Goal: Task Accomplishment & Management: Use online tool/utility

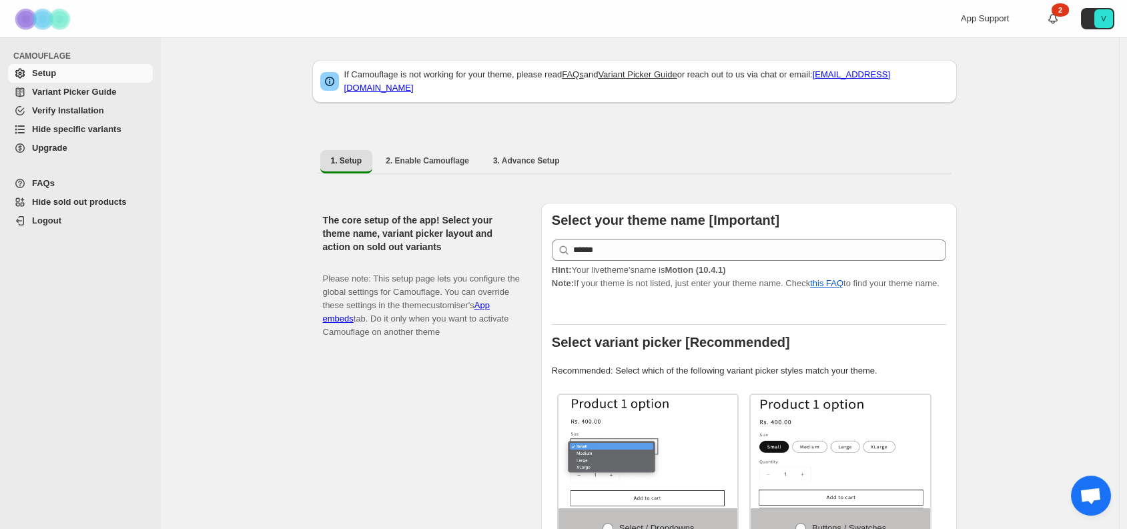
click at [55, 127] on span "Hide specific variants" at bounding box center [76, 129] width 89 height 10
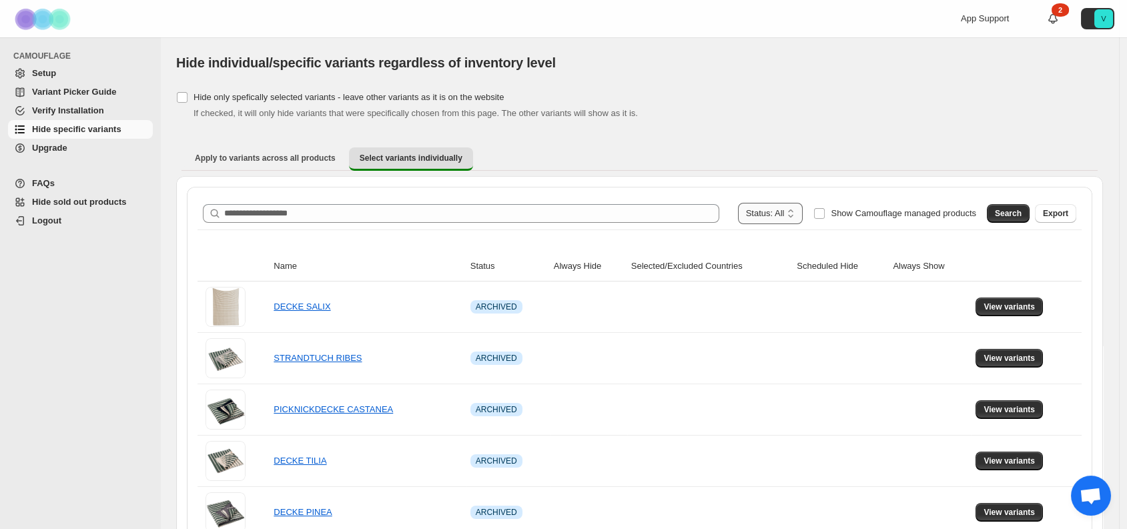
click at [798, 211] on select "**********" at bounding box center [770, 213] width 65 height 21
select select "******"
click at [765, 203] on select "**********" at bounding box center [770, 213] width 65 height 21
click at [1022, 218] on span "Search" at bounding box center [1008, 213] width 27 height 11
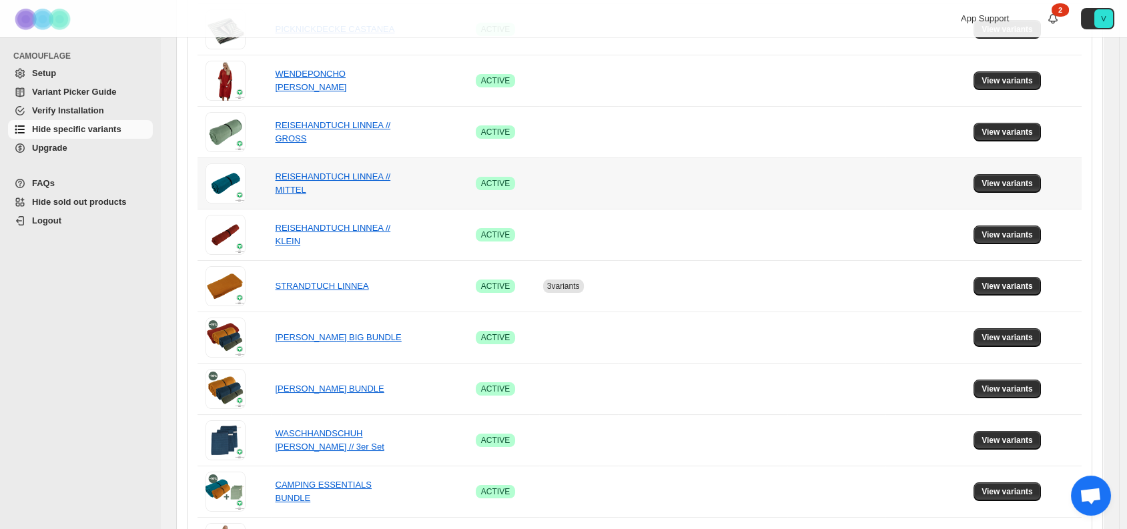
scroll to position [531, 0]
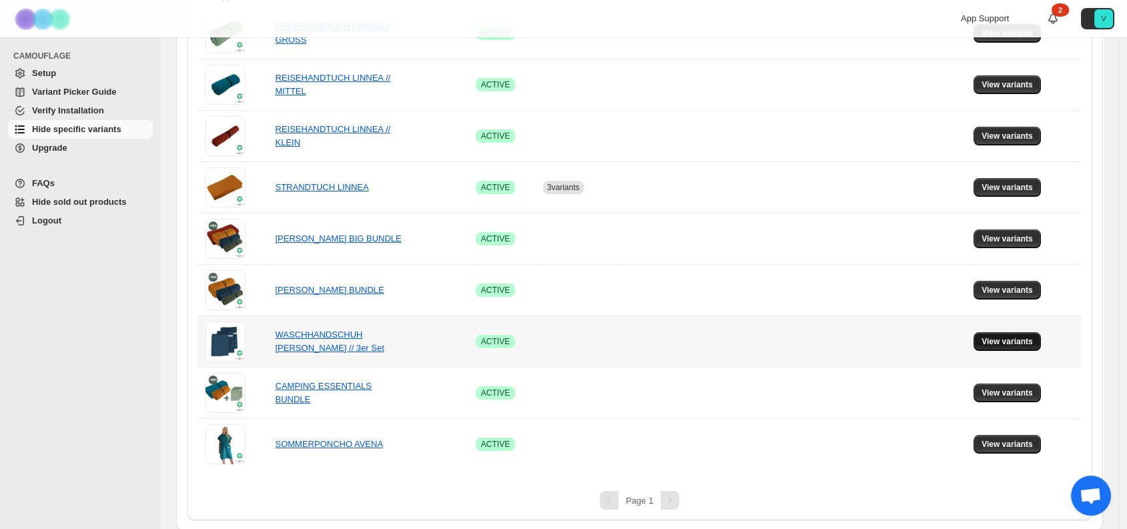
click at [1021, 345] on span "View variants" at bounding box center [1007, 341] width 51 height 11
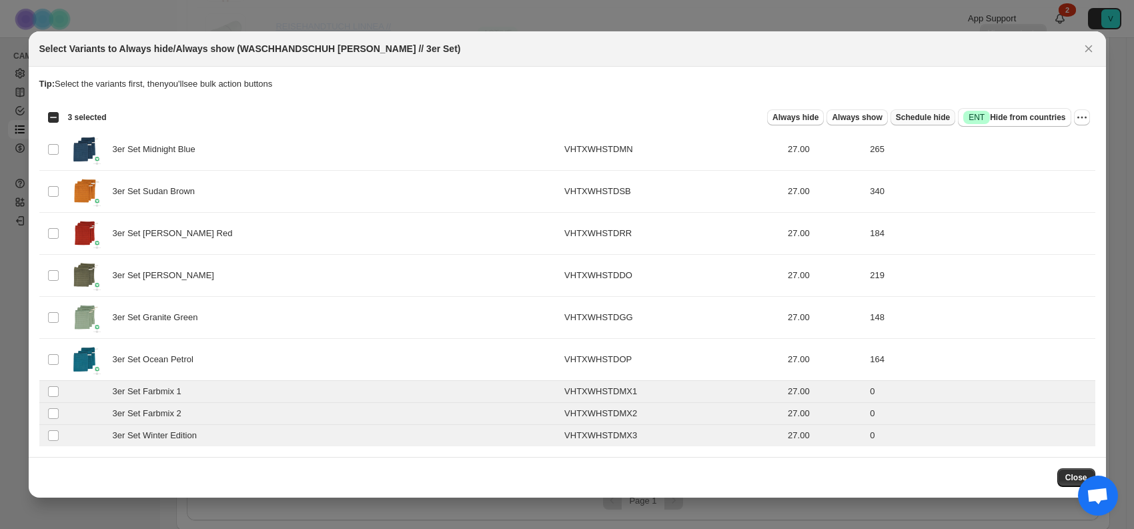
click at [924, 115] on span "Schedule hide" at bounding box center [923, 117] width 54 height 11
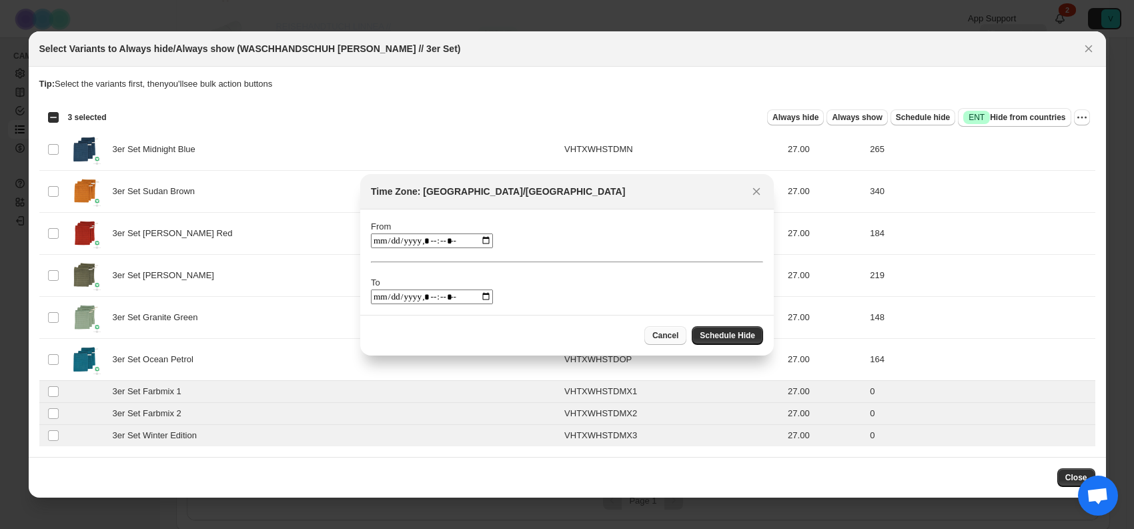
click at [667, 336] on span "Cancel" at bounding box center [666, 335] width 26 height 11
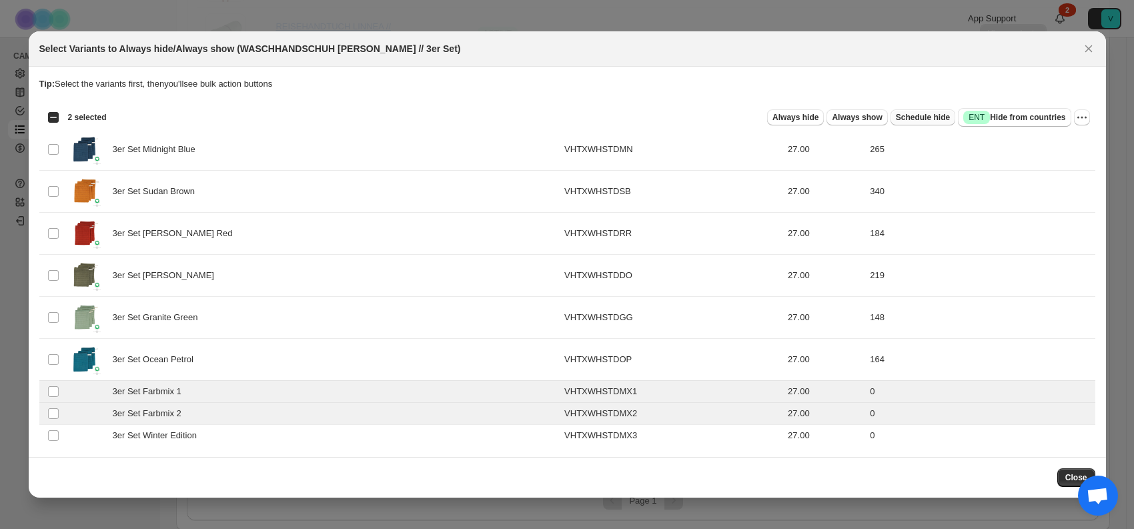
click at [935, 119] on span "Schedule hide" at bounding box center [923, 117] width 54 height 11
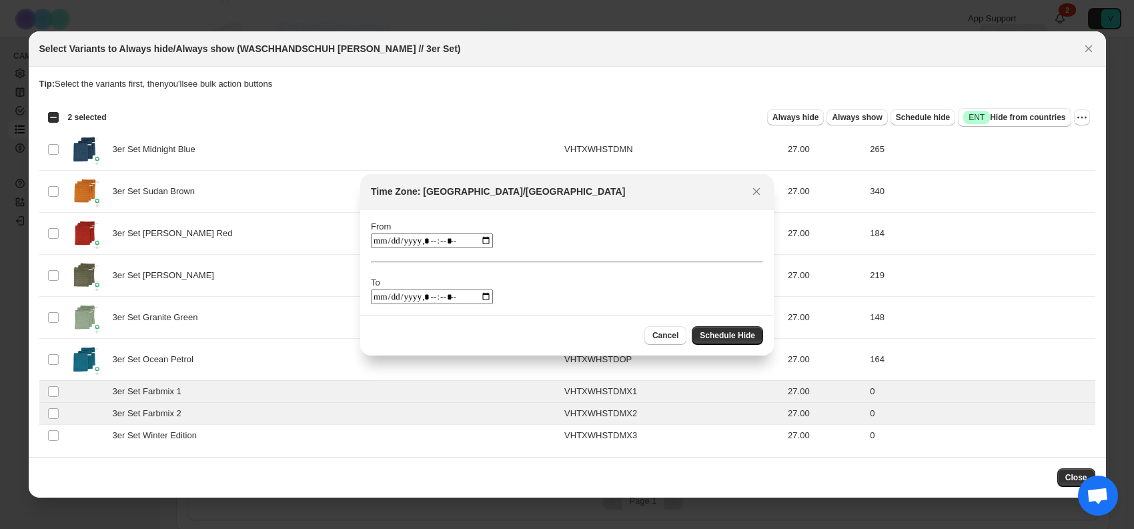
click at [471, 238] on input ":rl:" at bounding box center [432, 241] width 122 height 15
type input "**********"
click at [517, 214] on section "From To" at bounding box center [567, 262] width 414 height 105
click at [471, 298] on input ":rl:" at bounding box center [432, 297] width 122 height 15
type input "**********"
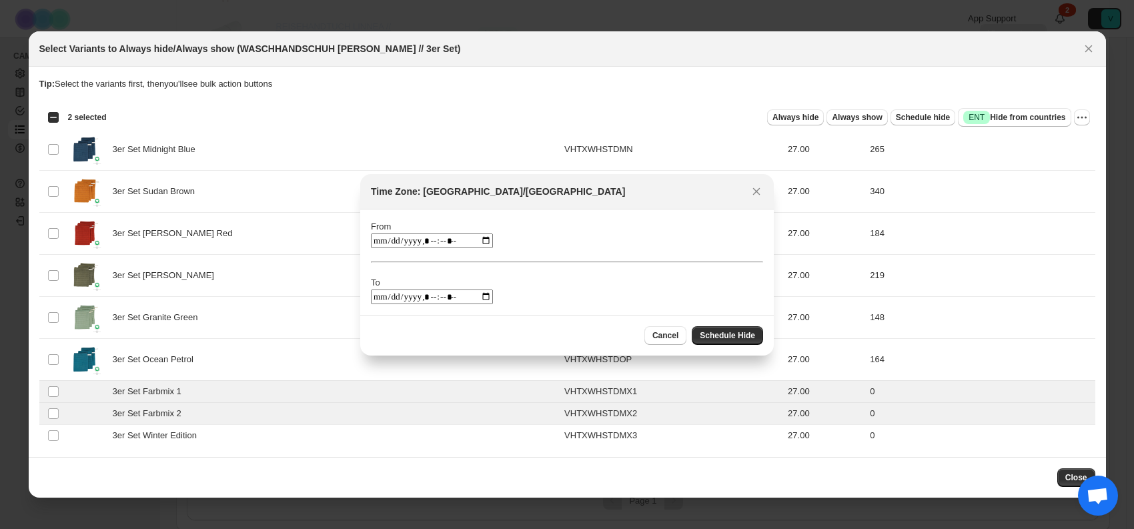
click at [576, 218] on section "From To" at bounding box center [567, 262] width 414 height 105
click at [750, 332] on span "Schedule Hide" at bounding box center [727, 335] width 55 height 11
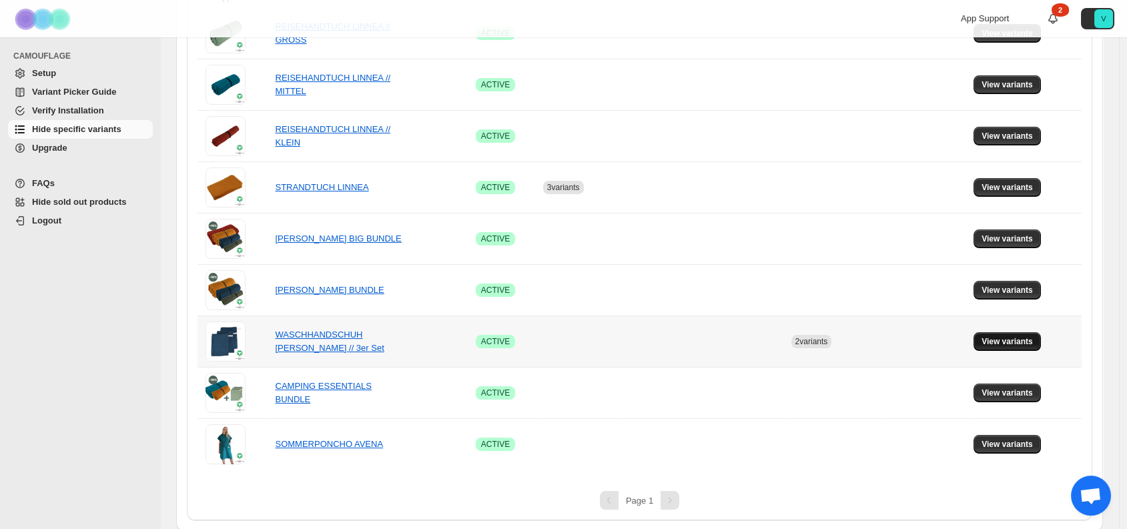
click at [1032, 340] on span "View variants" at bounding box center [1007, 341] width 51 height 11
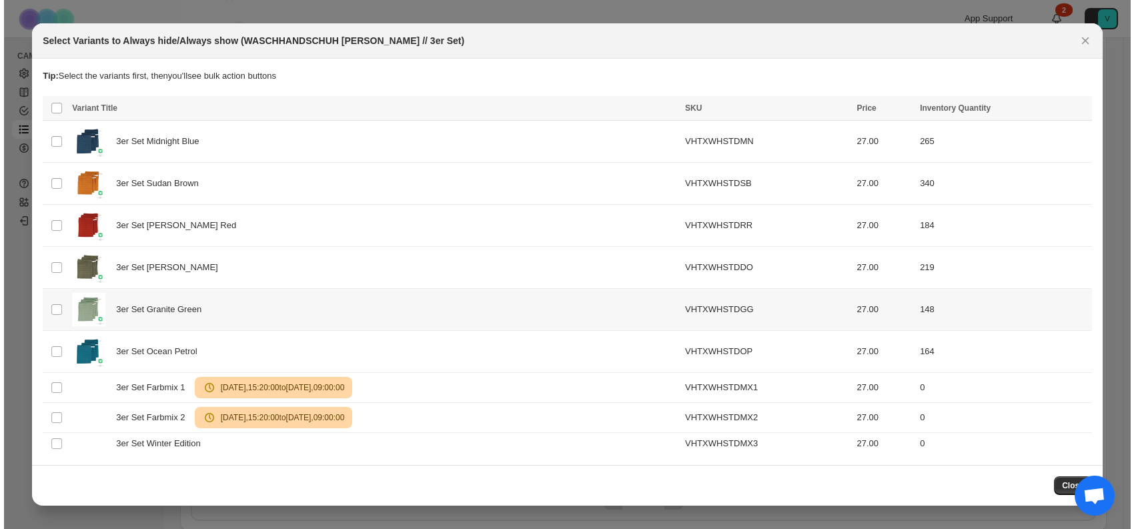
scroll to position [0, 0]
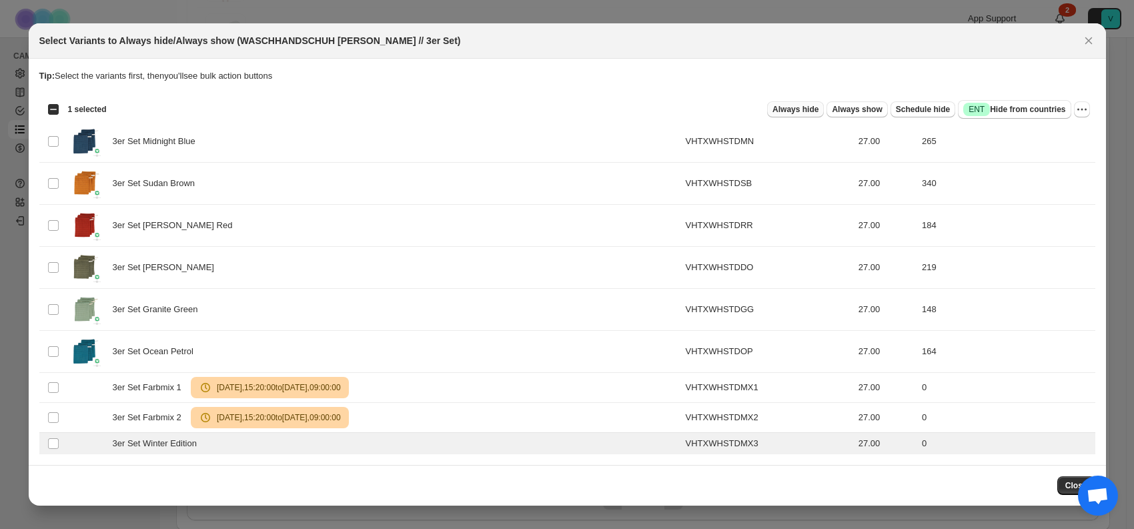
click at [795, 111] on span "Always hide" at bounding box center [796, 109] width 46 height 11
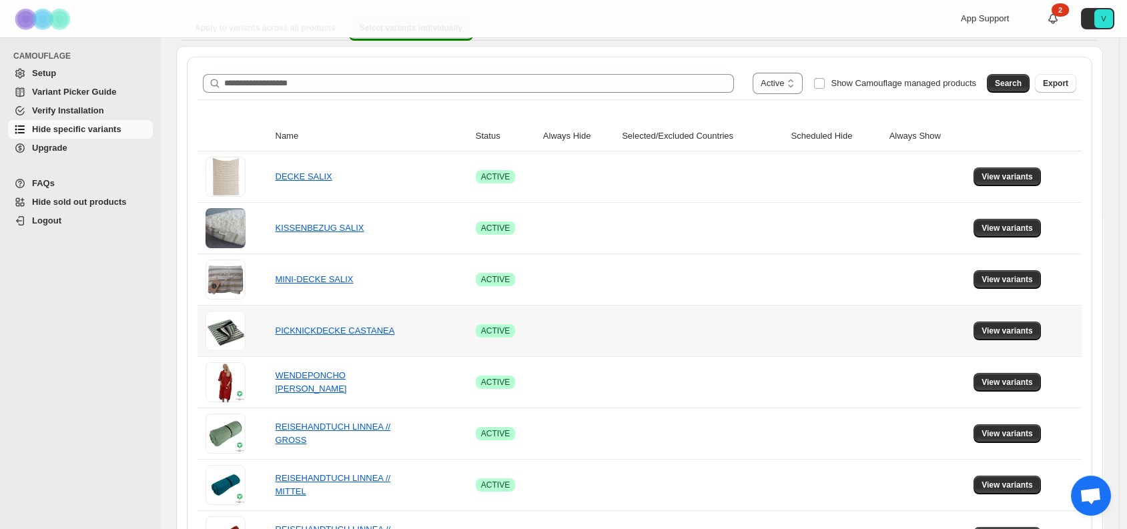
scroll to position [197, 0]
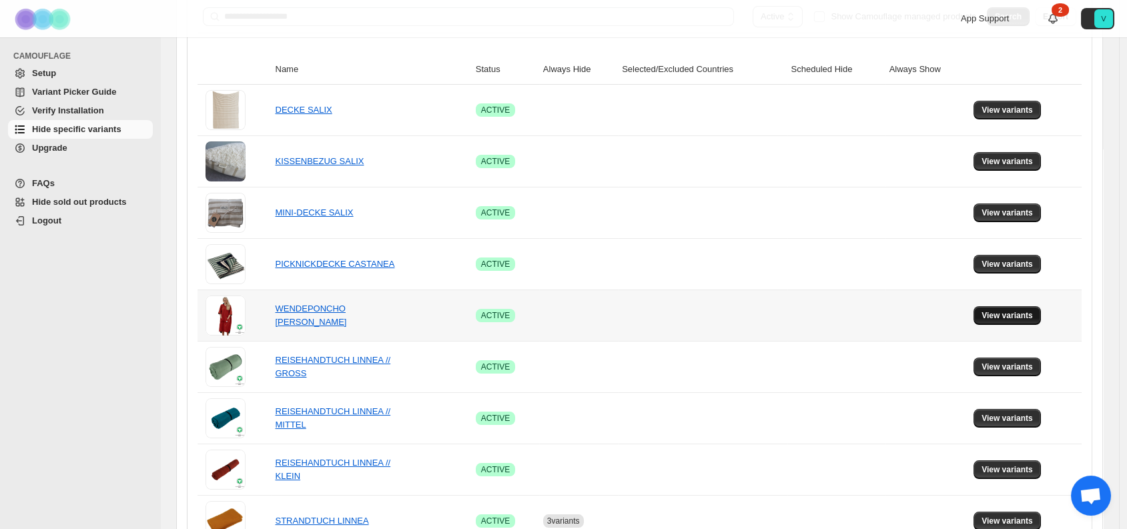
click at [1033, 315] on span "View variants" at bounding box center [1007, 315] width 51 height 11
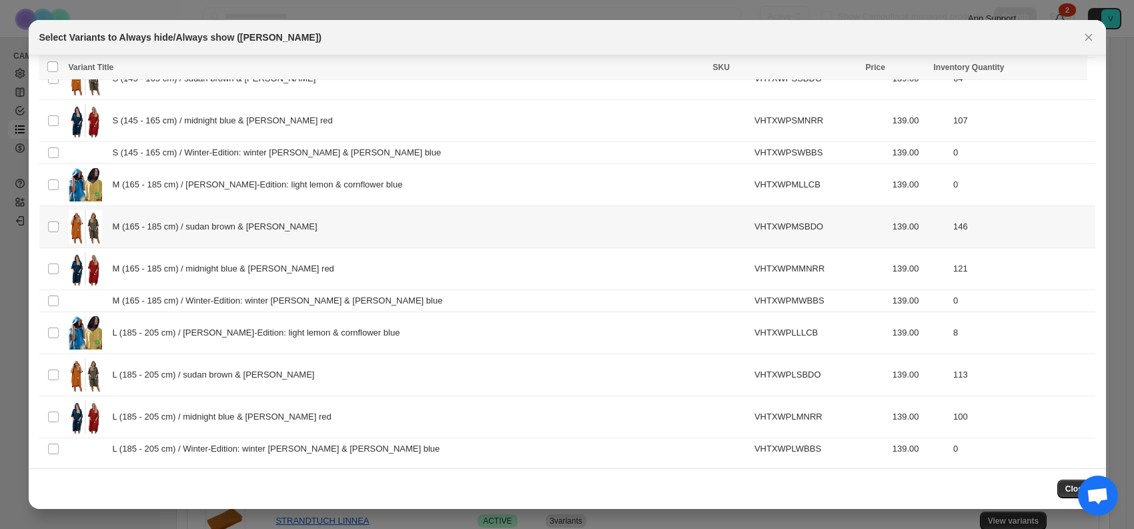
scroll to position [0, 0]
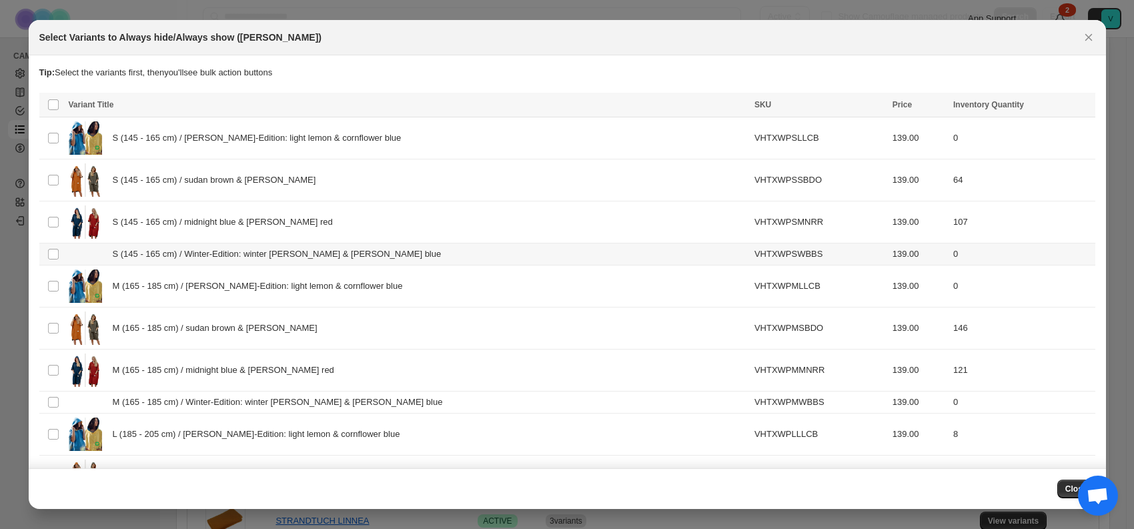
click at [58, 254] on span ":r1s:" at bounding box center [53, 254] width 12 height 12
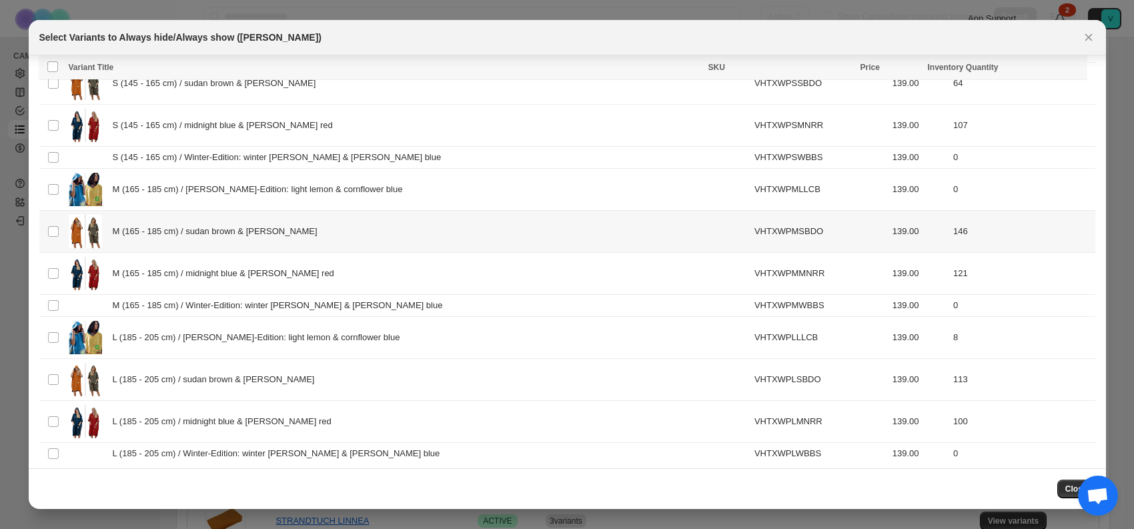
scroll to position [101, 0]
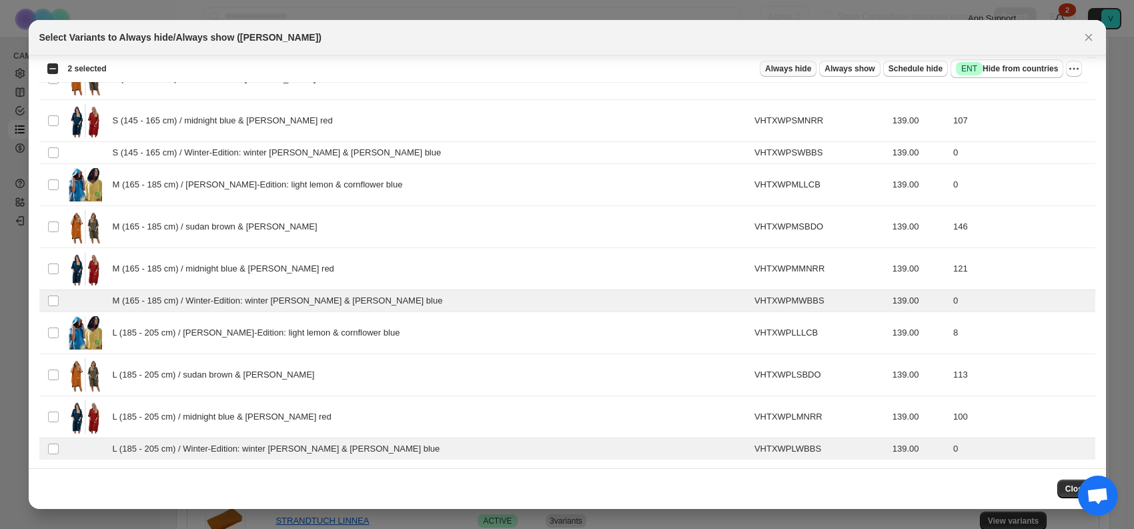
click at [811, 68] on span "Always hide" at bounding box center [788, 68] width 46 height 11
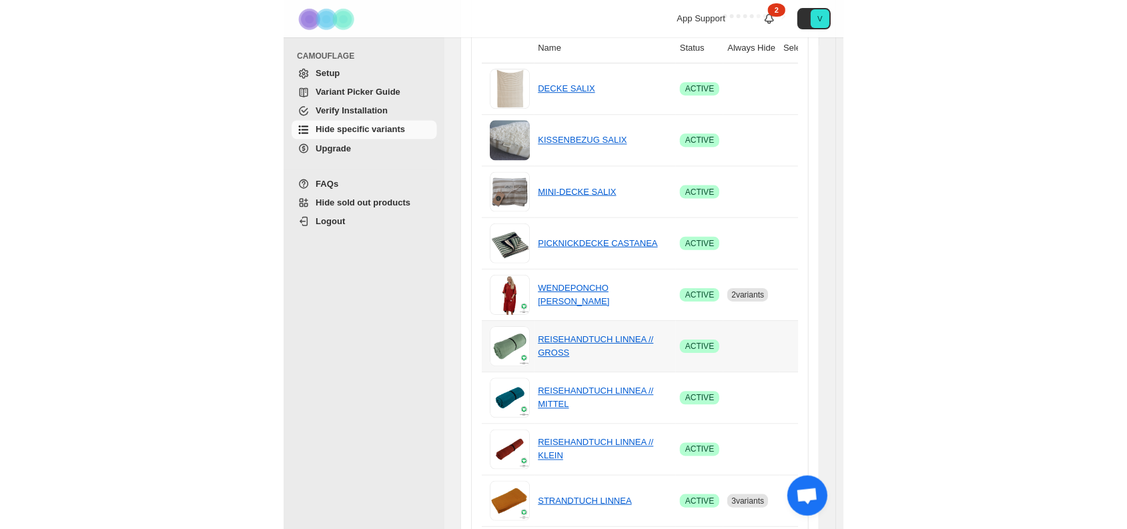
scroll to position [464, 0]
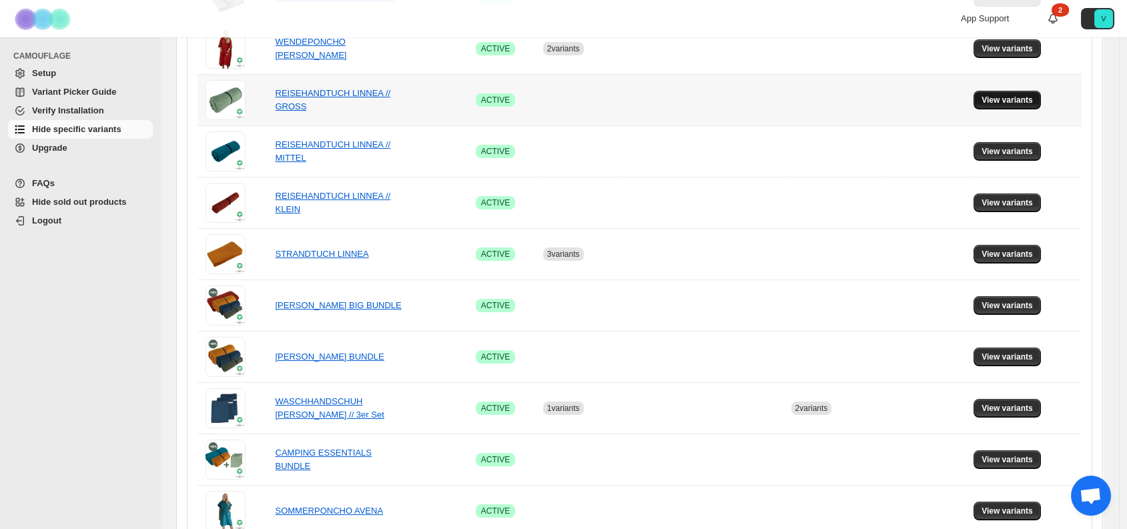
click at [1004, 99] on span "View variants" at bounding box center [1007, 100] width 51 height 11
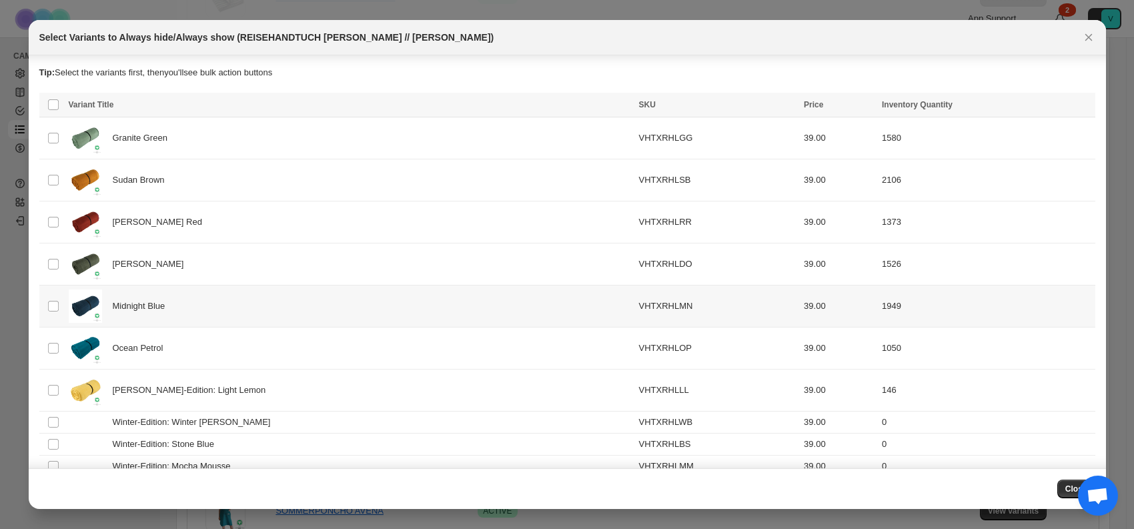
scroll to position [17, 0]
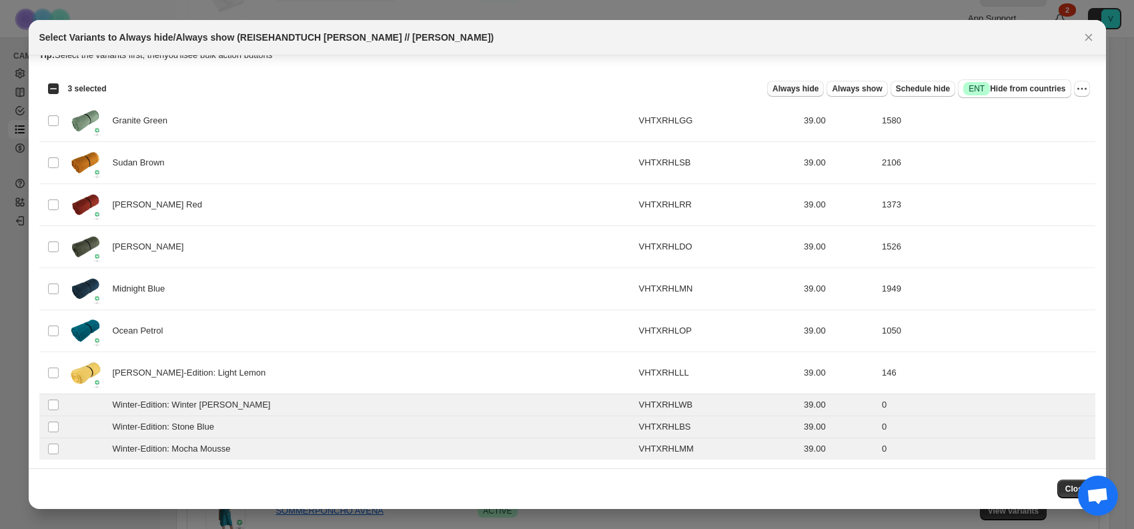
click at [797, 87] on span "Always hide" at bounding box center [796, 88] width 46 height 11
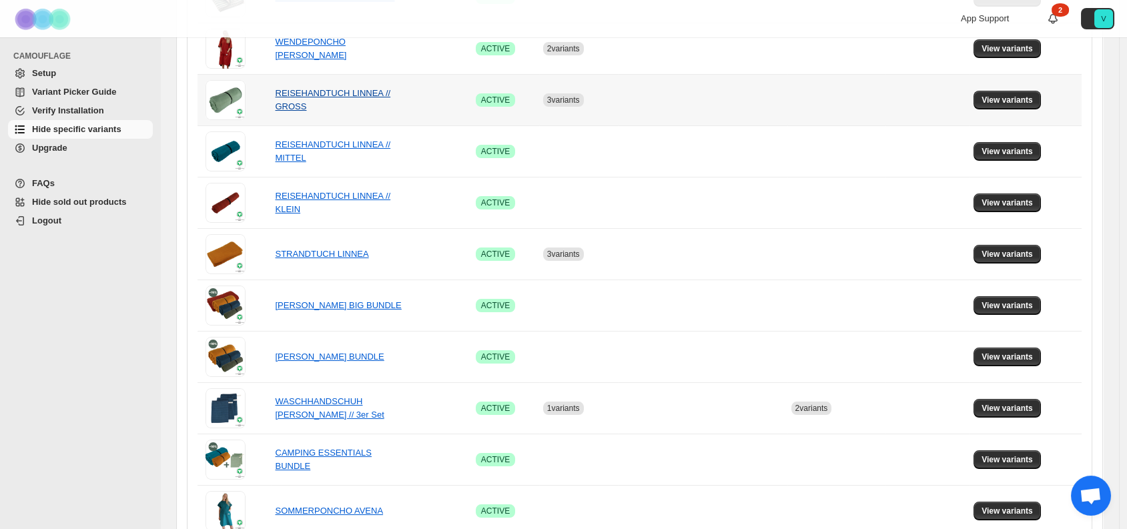
scroll to position [397, 0]
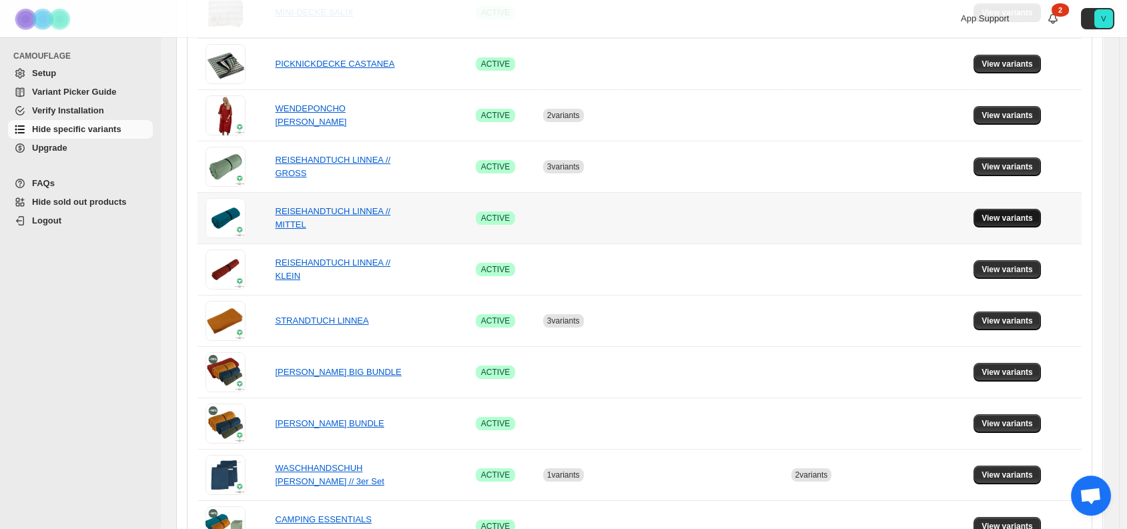
click at [1019, 214] on span "View variants" at bounding box center [1007, 218] width 51 height 11
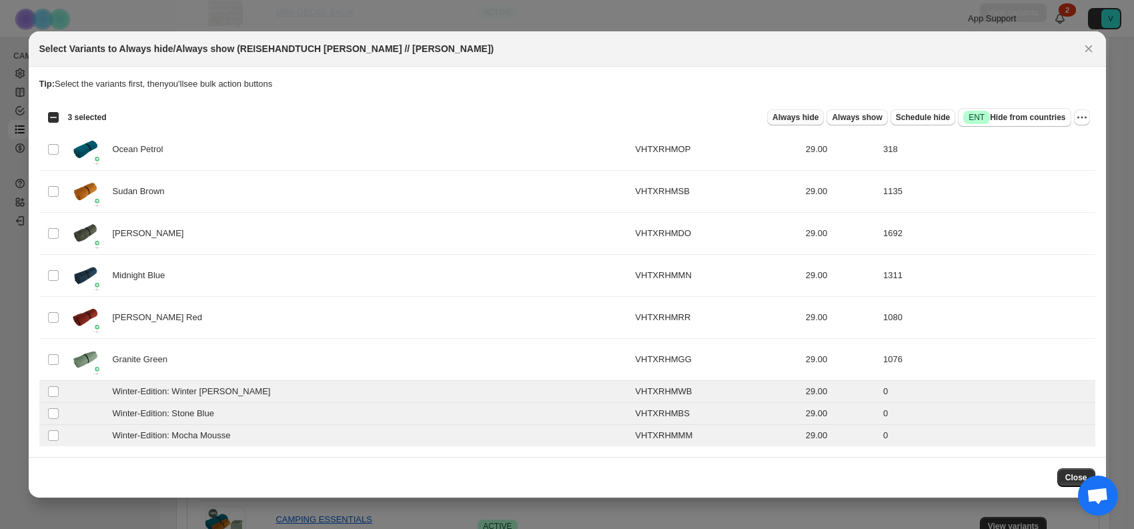
click at [800, 117] on span "Always hide" at bounding box center [796, 117] width 46 height 11
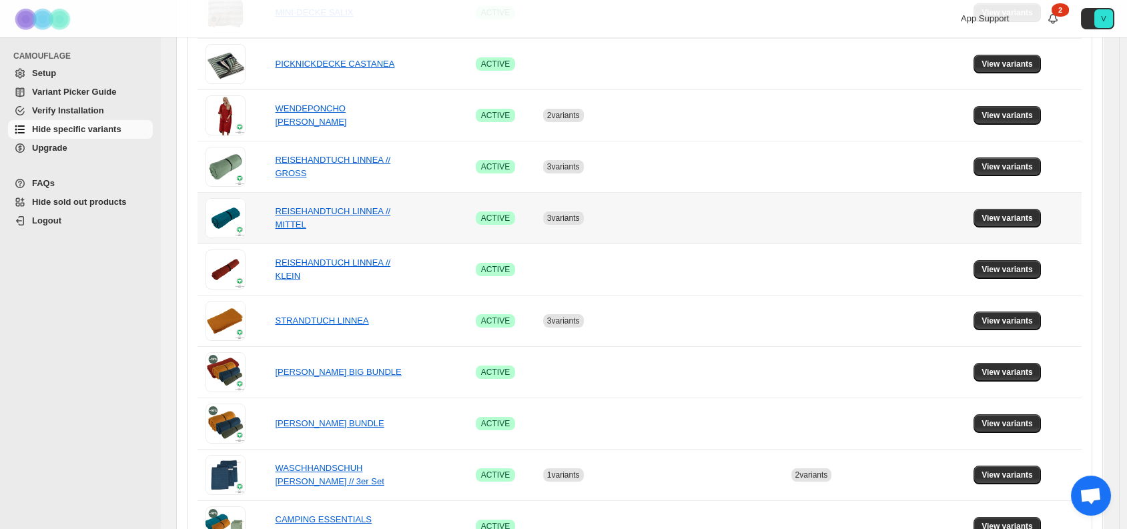
click at [559, 216] on span "3 variants" at bounding box center [563, 218] width 33 height 9
click at [1008, 219] on span "View variants" at bounding box center [1007, 218] width 51 height 11
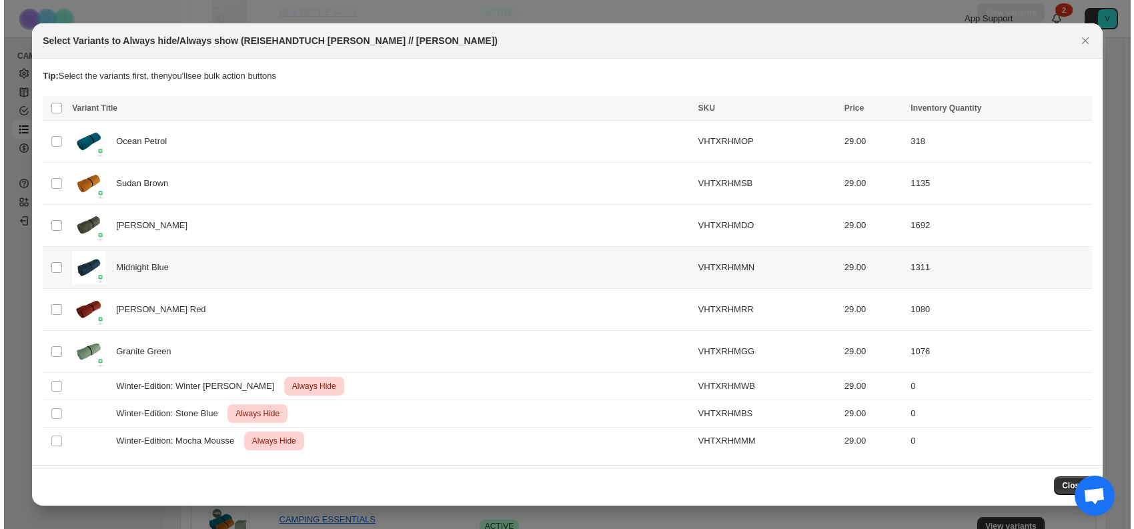
scroll to position [0, 0]
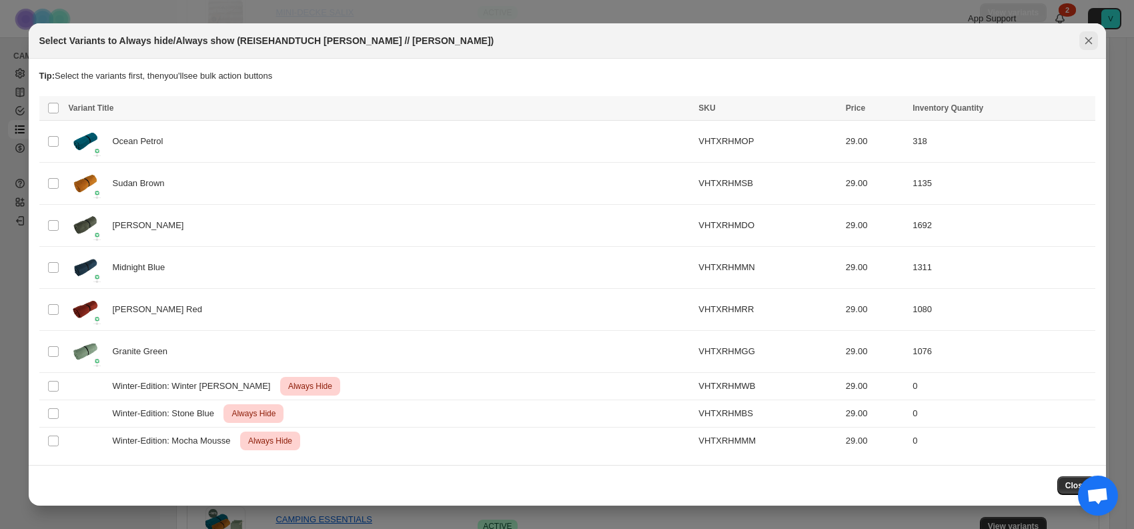
click at [1088, 42] on icon "Close" at bounding box center [1088, 40] width 7 height 7
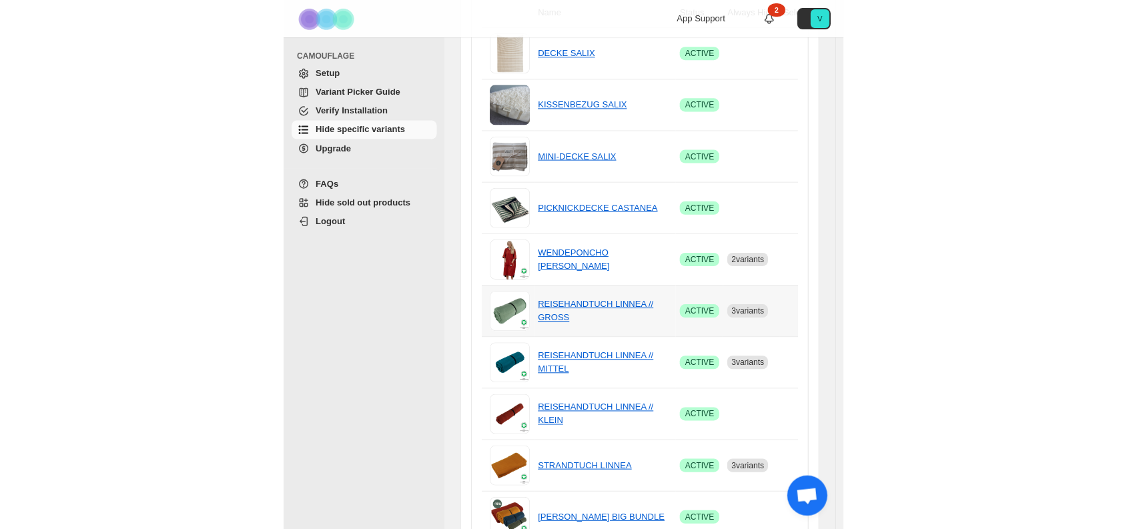
scroll to position [388, 0]
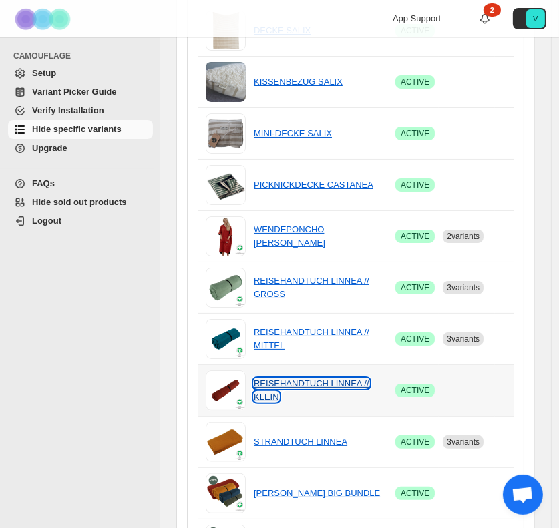
click at [355, 388] on link "REISEHANDTUCH LINNEA // KLEIN" at bounding box center [311, 389] width 115 height 23
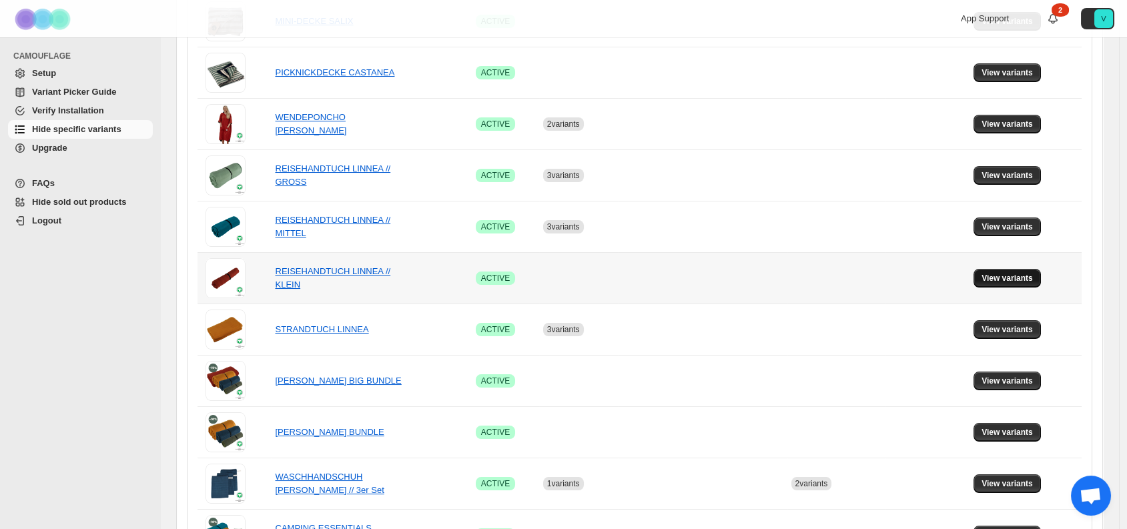
click at [1021, 276] on span "View variants" at bounding box center [1007, 278] width 51 height 11
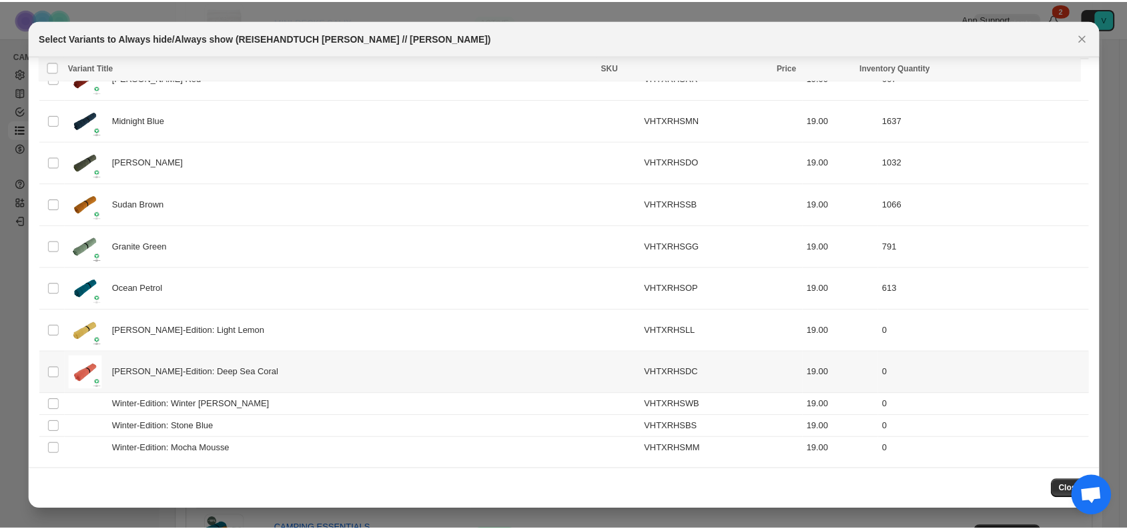
scroll to position [59, 0]
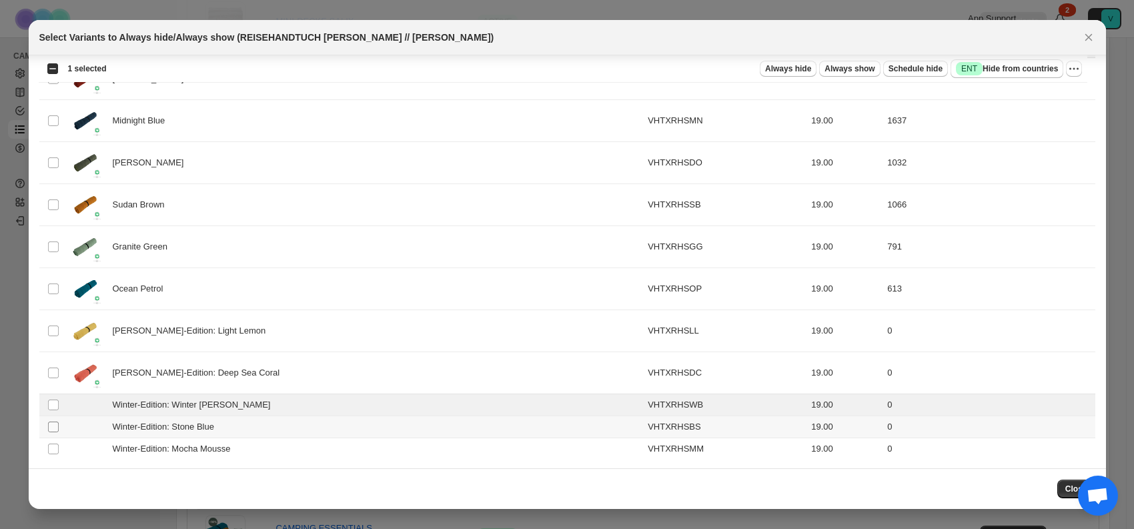
click at [55, 431] on span ":r56:" at bounding box center [53, 427] width 12 height 12
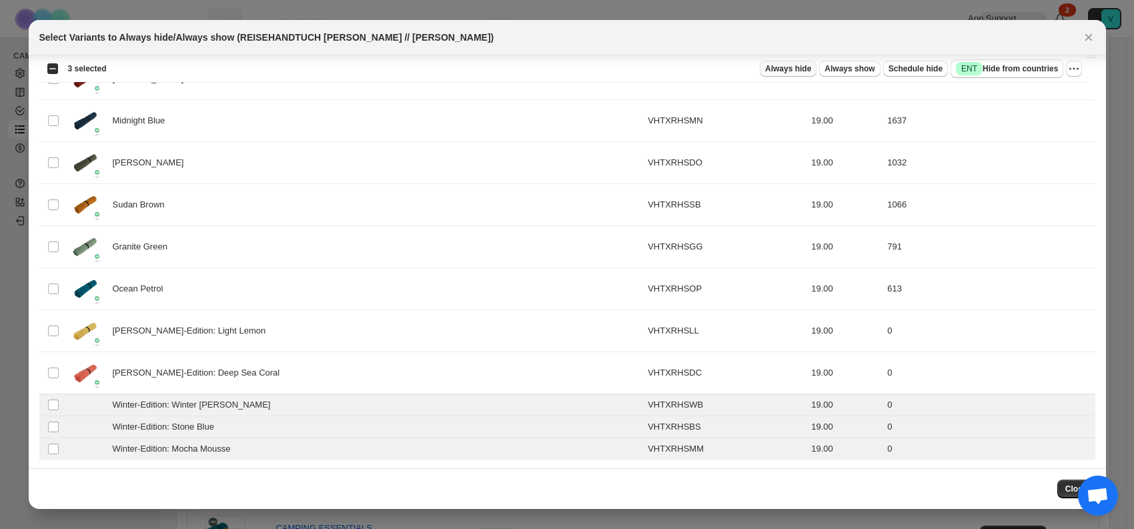
click at [811, 68] on span "Always hide" at bounding box center [788, 68] width 46 height 11
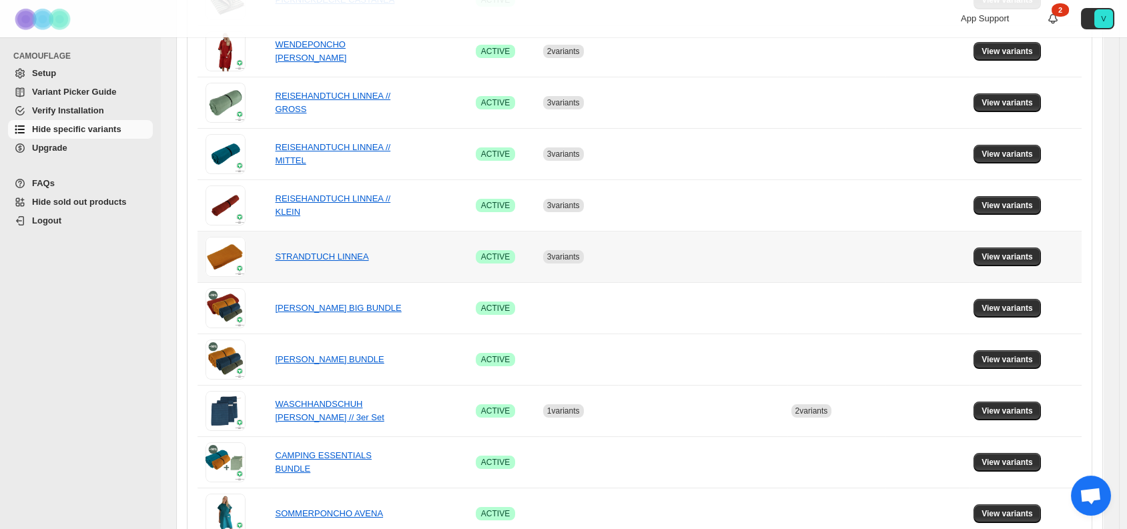
scroll to position [388, 0]
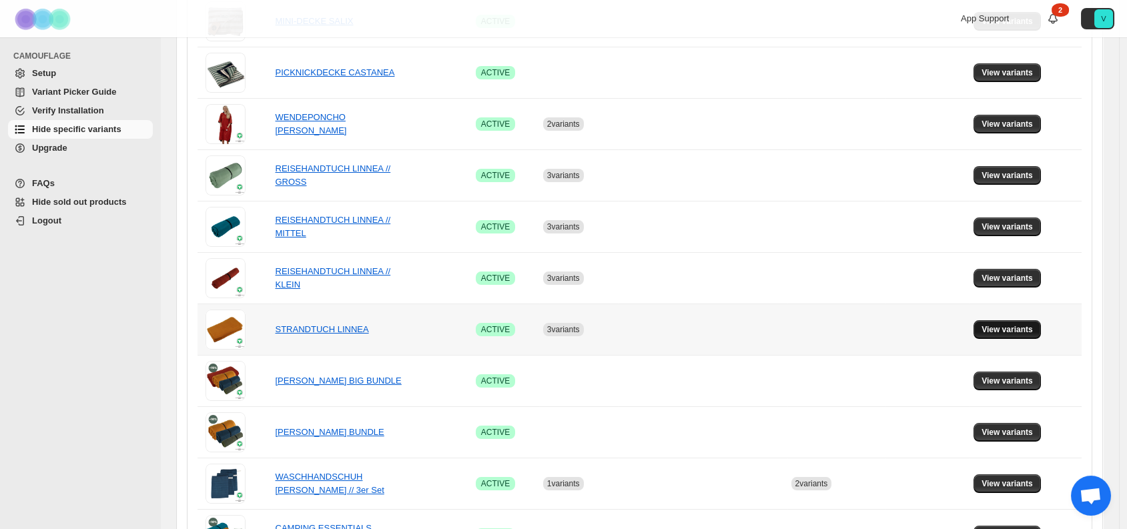
click at [1001, 326] on span "View variants" at bounding box center [1007, 329] width 51 height 11
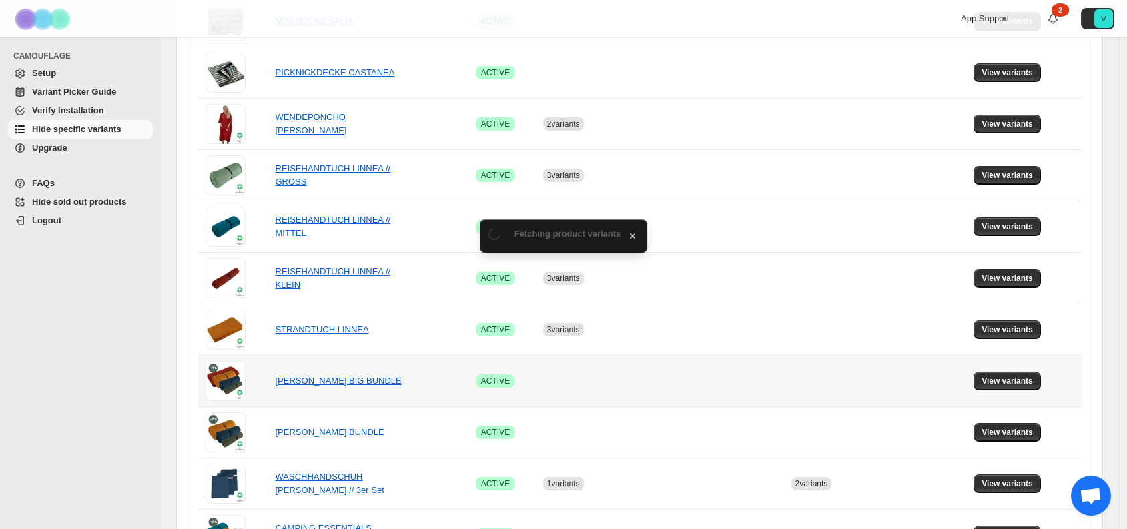
scroll to position [0, 0]
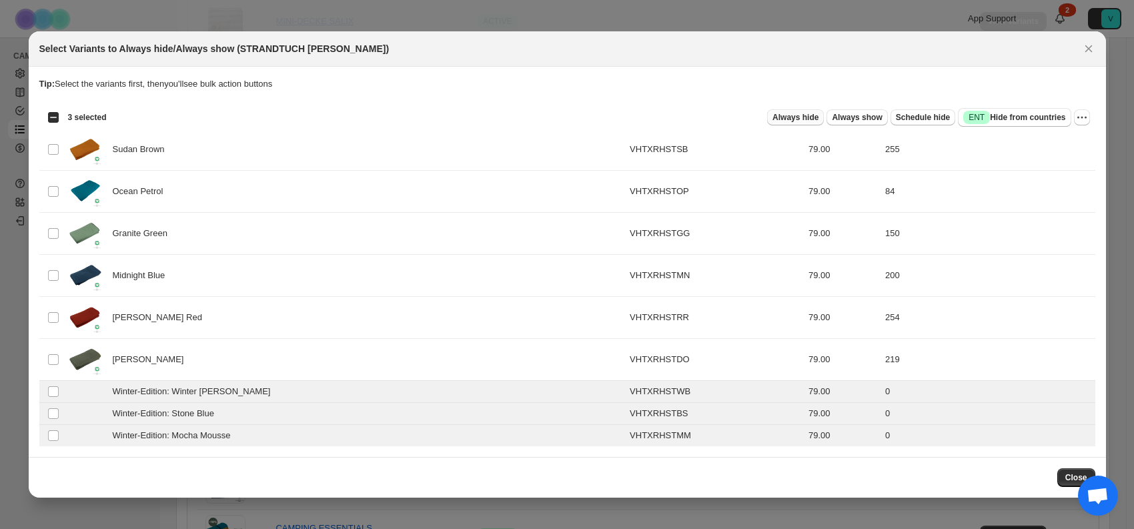
click at [807, 120] on span "Always hide" at bounding box center [796, 117] width 46 height 11
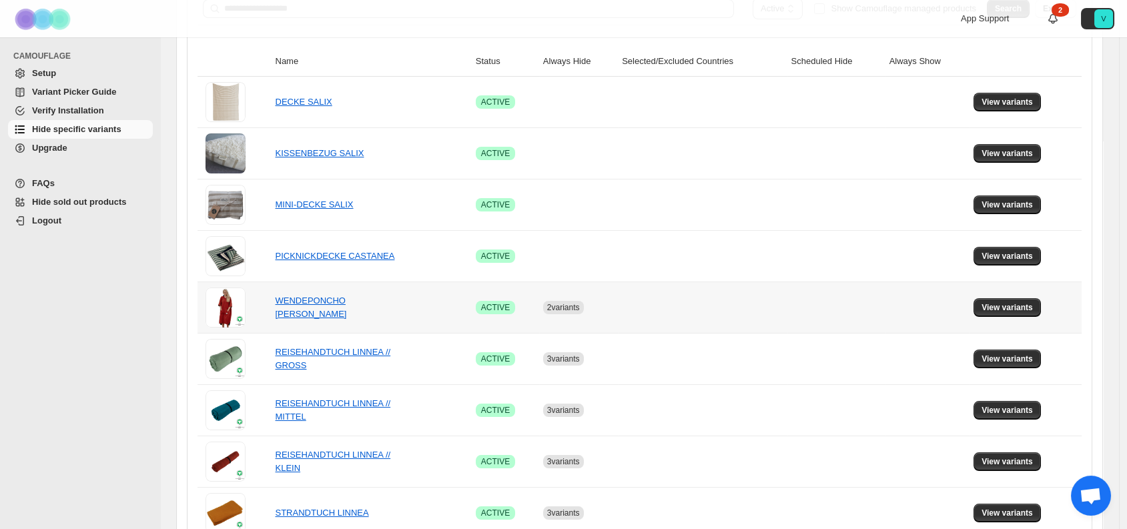
scroll to position [334, 0]
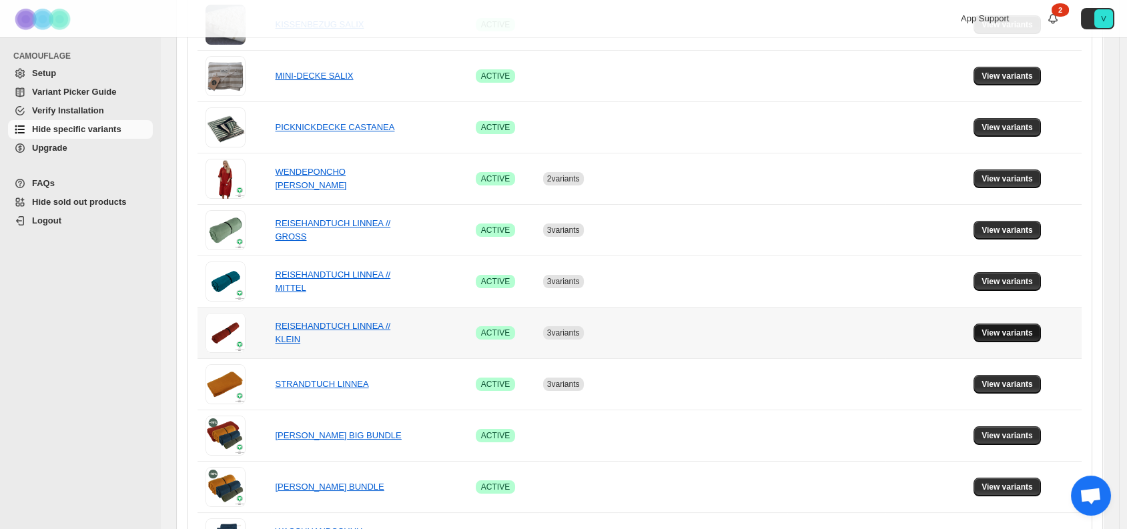
click at [1018, 332] on span "View variants" at bounding box center [1007, 333] width 51 height 11
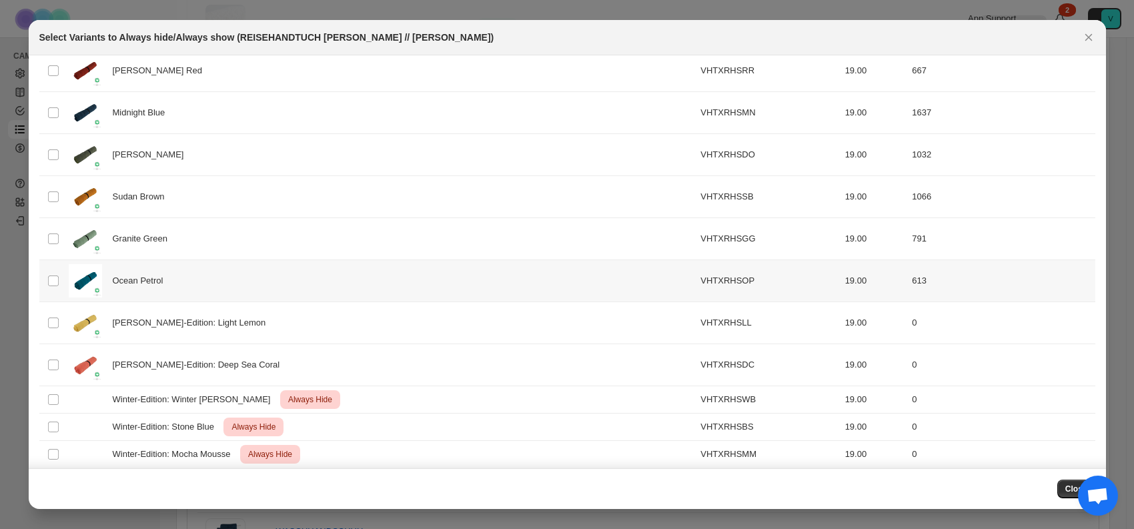
scroll to position [75, 0]
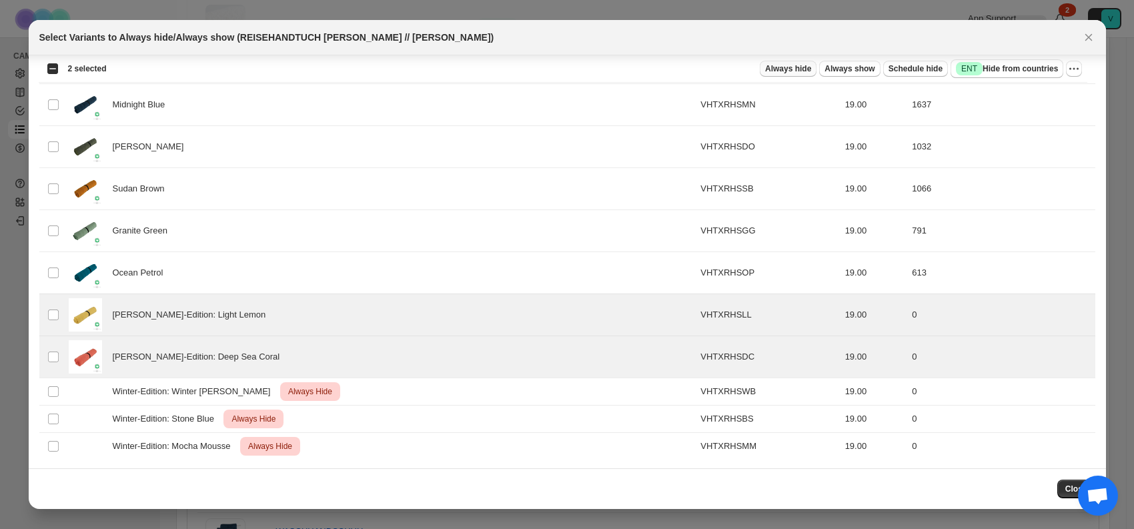
click at [777, 67] on button "Always hide" at bounding box center [788, 69] width 57 height 16
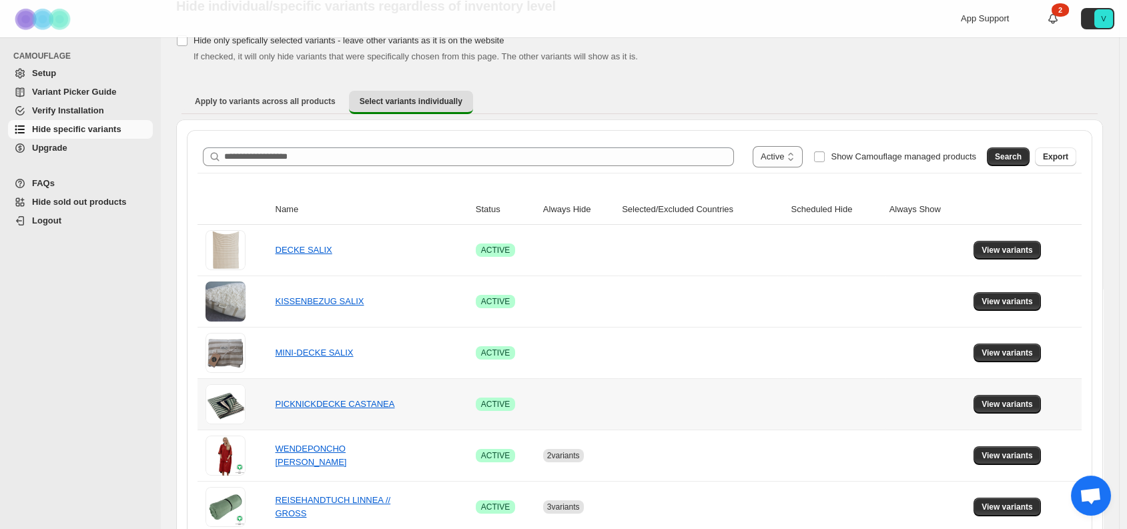
scroll to position [0, 0]
